Goal: Transaction & Acquisition: Purchase product/service

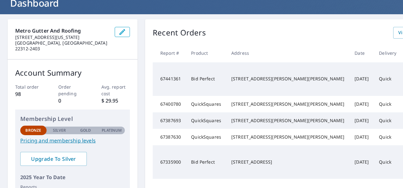
scroll to position [32, 0]
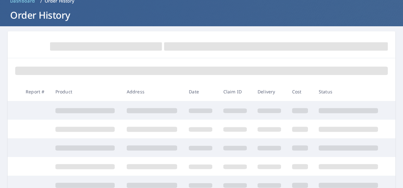
click at [329, 52] on form at bounding box center [201, 46] width 373 height 14
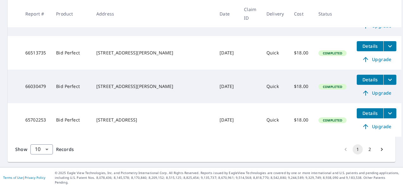
scroll to position [302, 0]
click at [379, 153] on icon "Go to next page" at bounding box center [382, 149] width 6 height 6
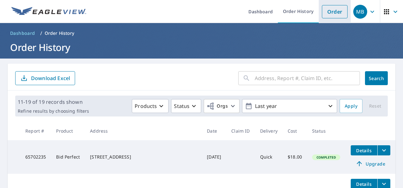
click at [336, 12] on link "Order" at bounding box center [335, 11] width 26 height 13
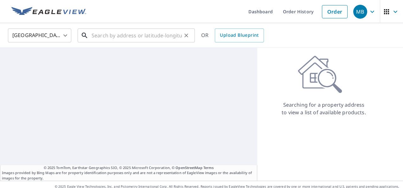
click at [147, 33] on input "text" at bounding box center [137, 36] width 90 height 18
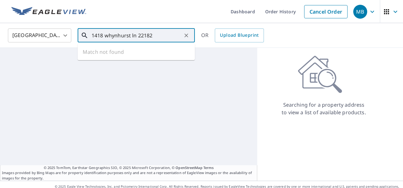
click at [108, 36] on input "1418 whynhurst ln 22182" at bounding box center [137, 36] width 90 height 18
click at [160, 37] on input "1418 Whynhurst ln 22182" at bounding box center [137, 36] width 90 height 18
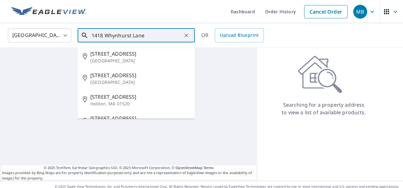
click at [113, 35] on input "1418 Whynhurst Lane" at bounding box center [137, 36] width 90 height 18
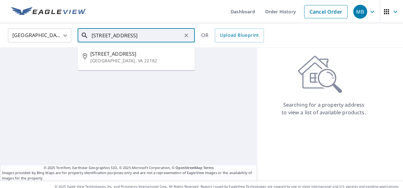
click at [142, 55] on span "[STREET_ADDRESS]" at bounding box center [140, 54] width 100 height 8
type input "[STREET_ADDRESS]"
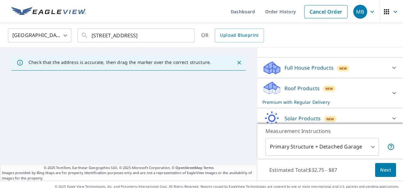
scroll to position [56, 0]
click at [326, 90] on span "New" at bounding box center [330, 88] width 8 height 5
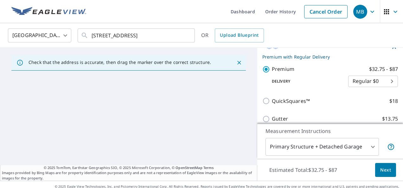
scroll to position [102, 0]
click at [294, 97] on p "QuickSquares™" at bounding box center [291, 100] width 38 height 8
click at [272, 97] on input "QuickSquares™ $18" at bounding box center [268, 100] width 10 height 8
checkbox input "true"
checkbox input "false"
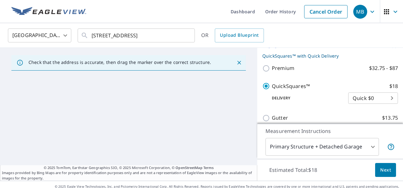
click at [386, 167] on button "Next" at bounding box center [385, 170] width 21 height 14
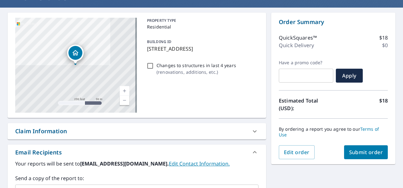
scroll to position [52, 0]
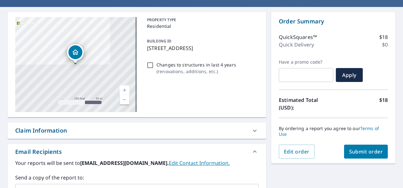
click at [371, 153] on span "Submit order" at bounding box center [366, 151] width 34 height 7
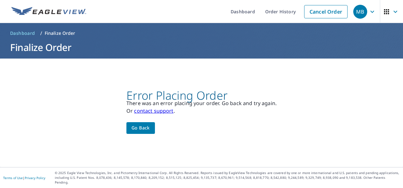
scroll to position [0, 0]
click at [140, 132] on span "Go back" at bounding box center [141, 128] width 18 height 8
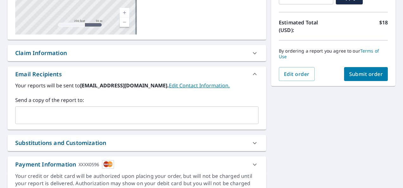
scroll to position [161, 0]
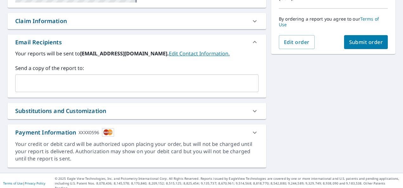
click at [373, 44] on span "Submit order" at bounding box center [366, 42] width 34 height 7
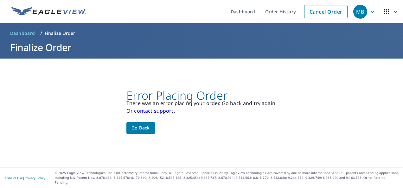
scroll to position [0, 0]
click at [282, 16] on link "Order History" at bounding box center [280, 11] width 41 height 23
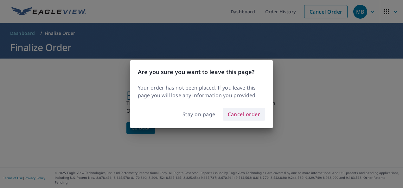
click at [253, 117] on span "Cancel order" at bounding box center [244, 114] width 33 height 9
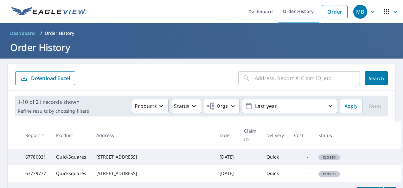
click at [371, 12] on icon "button" at bounding box center [373, 11] width 4 height 2
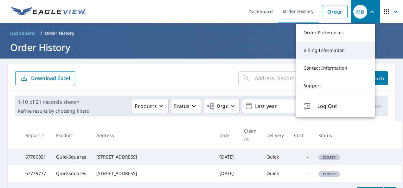
click at [342, 47] on link "Billing Information" at bounding box center [335, 51] width 79 height 18
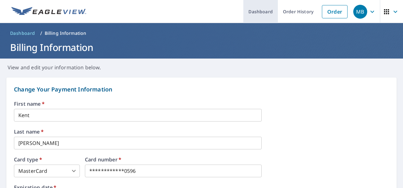
click at [261, 12] on link "Dashboard" at bounding box center [261, 11] width 35 height 23
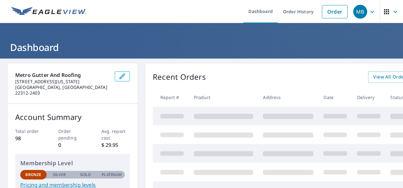
click at [294, 85] on div "Recent Orders View All Orders Start New Order Report # Product Address Date Del…" at bounding box center [309, 183] width 328 height 238
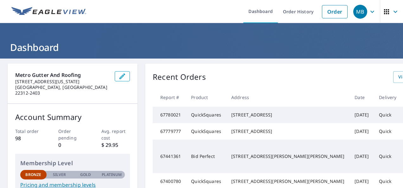
click at [169, 118] on td "67780021" at bounding box center [169, 115] width 33 height 16
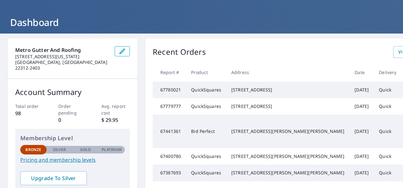
scroll to position [25, 20]
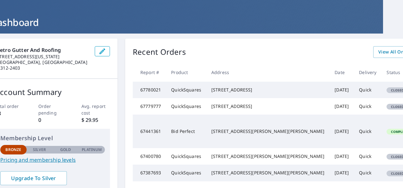
click at [152, 97] on td "67780021" at bounding box center [149, 90] width 33 height 16
click at [382, 98] on td "Closed" at bounding box center [401, 90] width 38 height 16
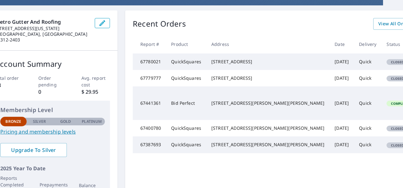
scroll to position [53, 20]
click at [330, 65] on td "[DATE]" at bounding box center [342, 62] width 24 height 16
click at [330, 66] on td "[DATE]" at bounding box center [342, 62] width 24 height 16
click at [330, 70] on td "[DATE]" at bounding box center [342, 62] width 24 height 16
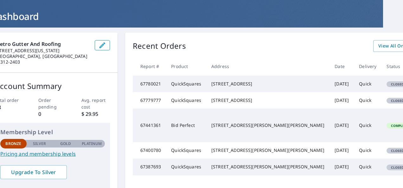
scroll to position [0, 20]
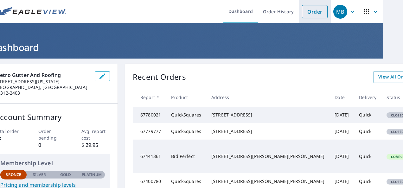
click at [312, 14] on link "Order" at bounding box center [315, 11] width 26 height 13
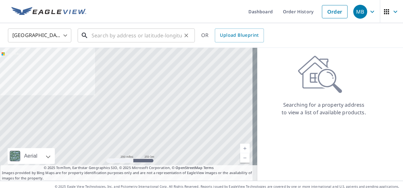
click at [156, 34] on input "text" at bounding box center [137, 36] width 90 height 18
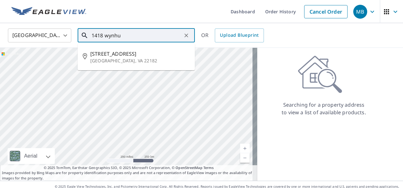
click at [135, 57] on span "[STREET_ADDRESS]" at bounding box center [140, 54] width 100 height 8
type input "[STREET_ADDRESS]"
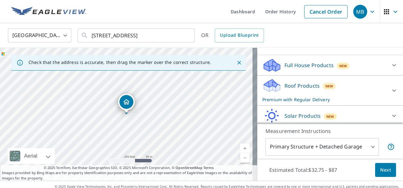
scroll to position [59, 0]
click at [370, 84] on div "Roof Products New Premium with Regular Delivery" at bounding box center [325, 90] width 124 height 25
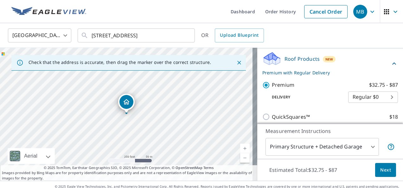
scroll to position [87, 0]
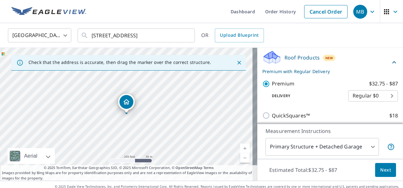
click at [309, 115] on label "QuickSquares™ $18" at bounding box center [335, 116] width 126 height 8
click at [272, 115] on input "QuickSquares™ $18" at bounding box center [268, 116] width 10 height 8
checkbox input "true"
checkbox input "false"
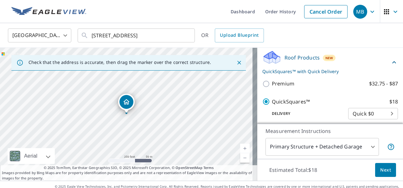
click at [385, 173] on span "Next" at bounding box center [385, 170] width 11 height 8
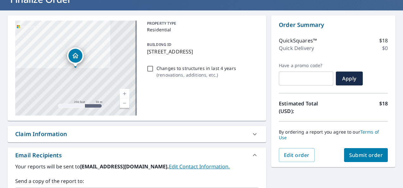
scroll to position [49, 0]
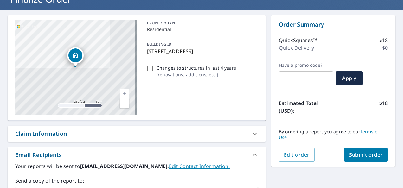
click at [375, 154] on span "Submit order" at bounding box center [366, 155] width 34 height 7
